Goal: Information Seeking & Learning: Learn about a topic

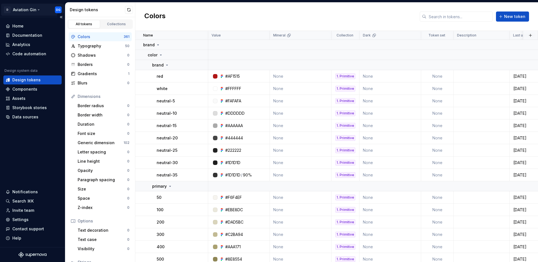
click at [34, 11] on html "D Aviation Gin DG Home Documentation Analytics Code automation Design system da…" at bounding box center [269, 131] width 538 height 262
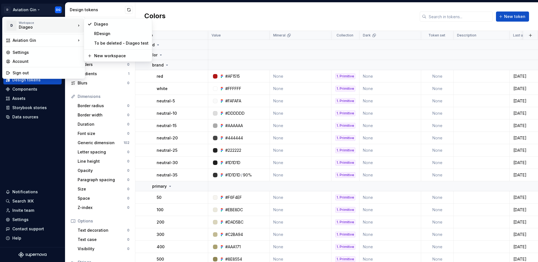
click at [29, 26] on div "Diageo" at bounding box center [43, 27] width 48 height 6
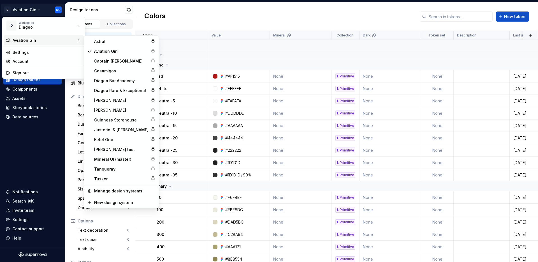
click at [29, 41] on div "Aviation Gin" at bounding box center [44, 41] width 63 height 6
click at [123, 81] on div "Diageo Bar Academy" at bounding box center [121, 81] width 54 height 6
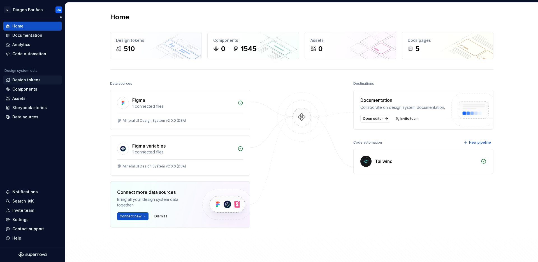
click at [25, 81] on div "Design tokens" at bounding box center [26, 80] width 28 height 6
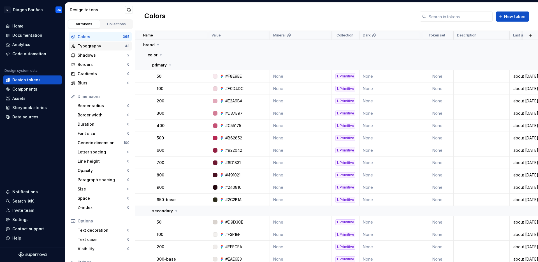
click at [92, 47] on div "Typography" at bounding box center [101, 46] width 47 height 6
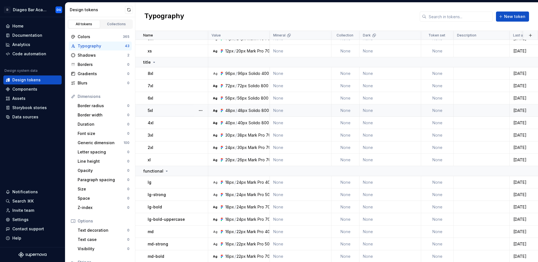
scroll to position [224, 0]
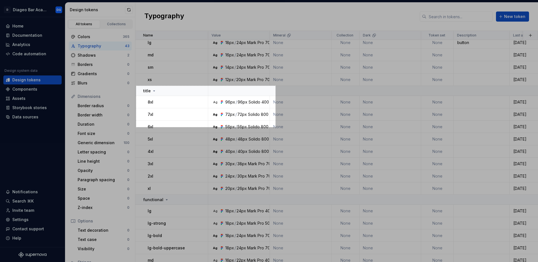
drag, startPoint x: 136, startPoint y: 86, endPoint x: 275, endPoint y: 127, distance: 145.1
click at [275, 127] on div "497 X 147" at bounding box center [269, 131] width 538 height 262
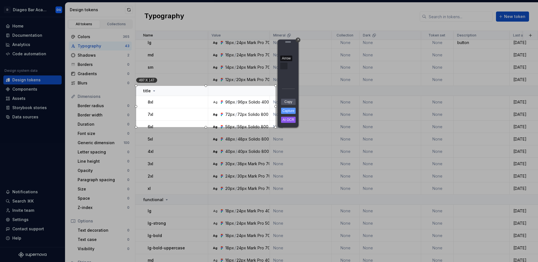
click at [282, 67] on div "Arrow" at bounding box center [283, 65] width 7 height 7
click at [281, 66] on div "Arrow" at bounding box center [283, 65] width 7 height 7
click at [290, 110] on link "Capture" at bounding box center [288, 111] width 15 height 6
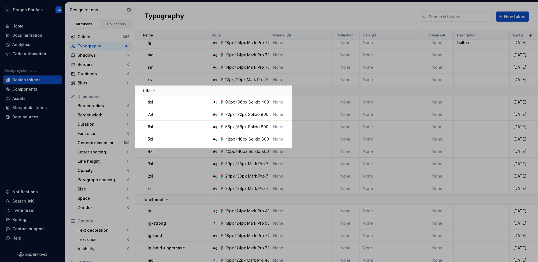
drag, startPoint x: 136, startPoint y: 86, endPoint x: 291, endPoint y: 148, distance: 167.8
click at [291, 148] on div "559 X 223" at bounding box center [269, 131] width 538 height 262
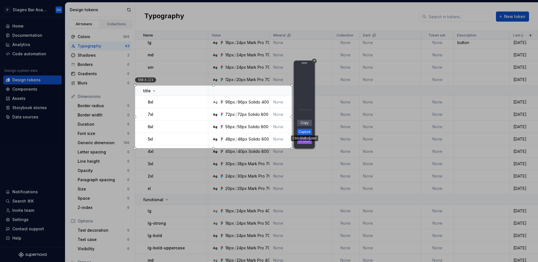
click at [307, 131] on link "Capture" at bounding box center [304, 132] width 15 height 6
